Goal: Use online tool/utility

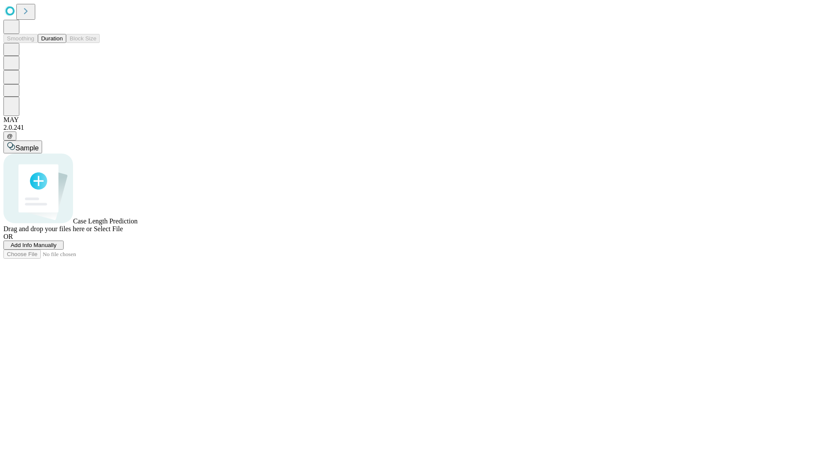
click at [63, 43] on button "Duration" at bounding box center [52, 38] width 28 height 9
click at [123, 232] on span "Select File" at bounding box center [108, 228] width 29 height 7
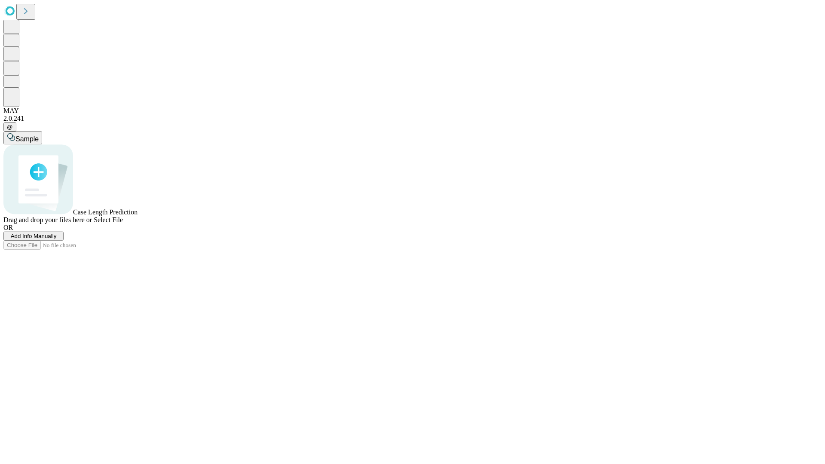
click at [123, 223] on span "Select File" at bounding box center [108, 219] width 29 height 7
